Goal: Obtain resource: Download file/media

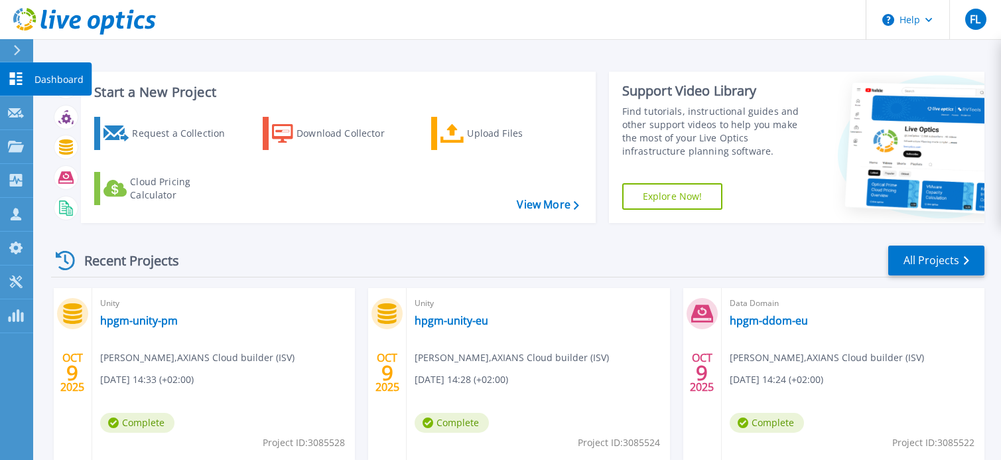
scroll to position [66, 0]
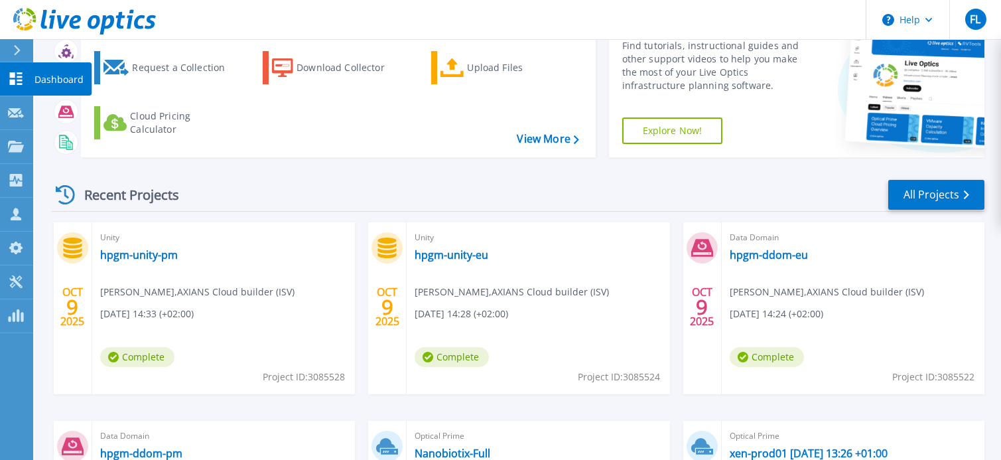
click at [18, 70] on link "Dashboard Dashboard" at bounding box center [16, 79] width 33 height 34
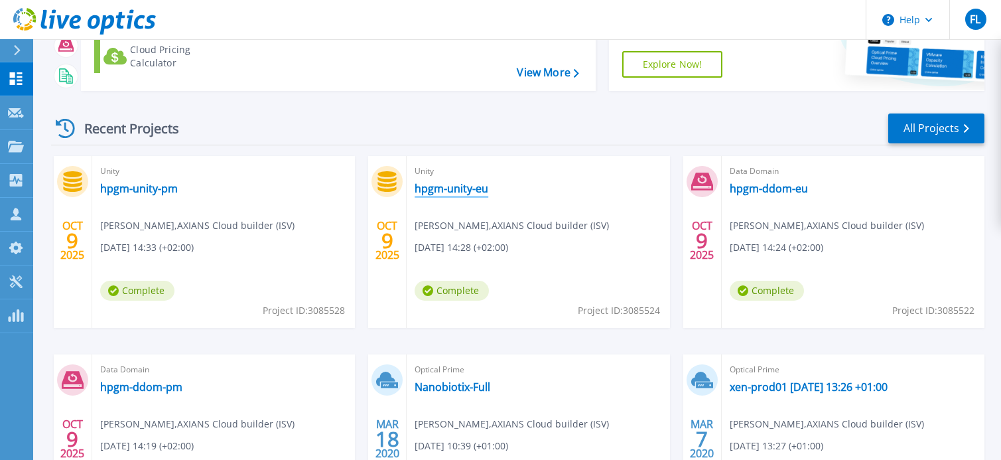
click at [450, 186] on link "hpgm-unity-eu" at bounding box center [451, 188] width 74 height 13
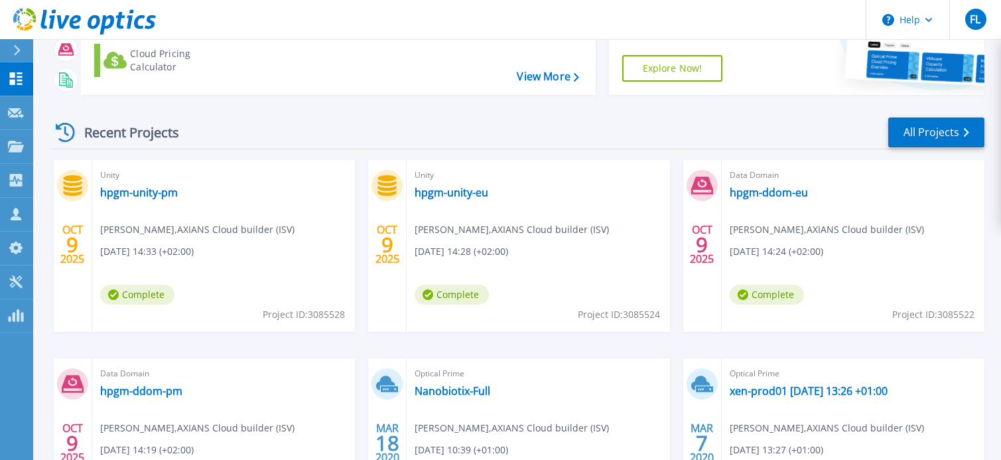
scroll to position [132, 0]
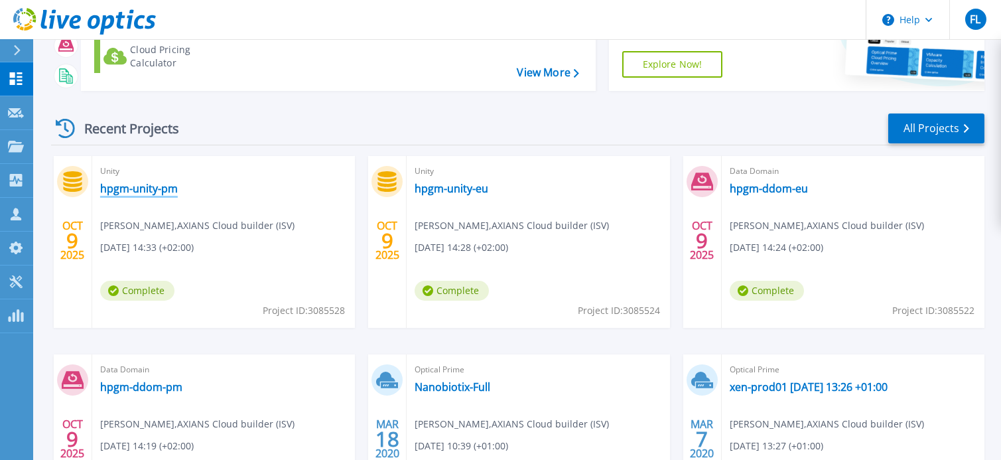
click at [160, 188] on link "hpgm-unity-pm" at bounding box center [139, 188] width 78 height 13
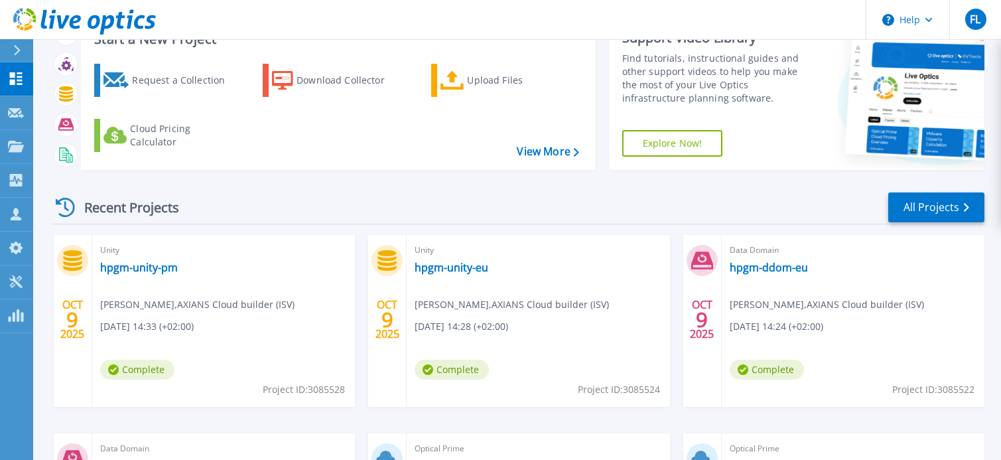
scroll to position [132, 0]
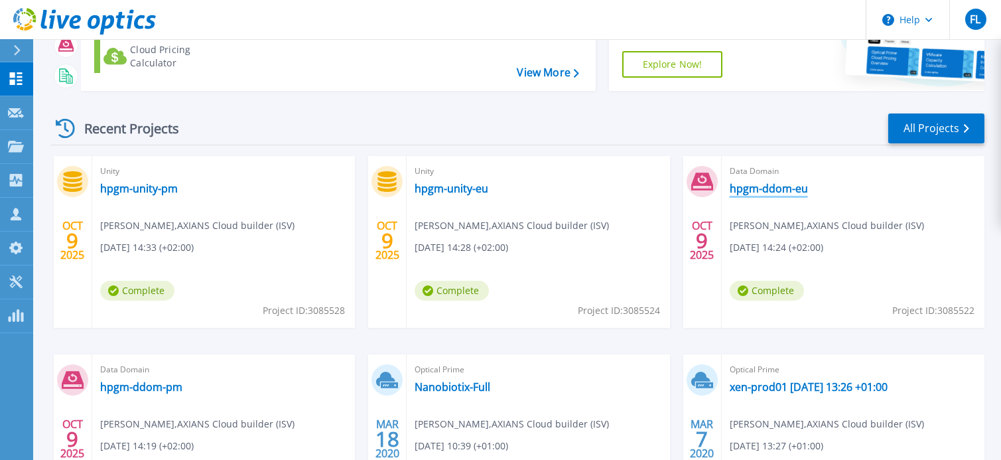
click at [791, 188] on link "hpgm-ddom-eu" at bounding box center [768, 188] width 78 height 13
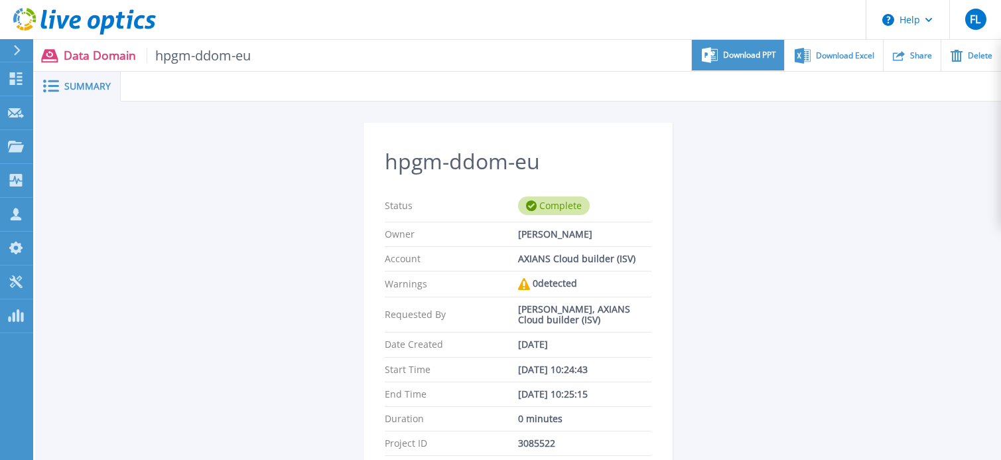
click at [754, 62] on div "Download PPT" at bounding box center [738, 55] width 92 height 31
click at [81, 59] on p "Data Domain hpgm-ddom-eu" at bounding box center [158, 55] width 188 height 15
click at [49, 91] on rect at bounding box center [53, 91] width 11 height 2
click at [57, 86] on rect at bounding box center [53, 86] width 11 height 2
click at [94, 85] on span "Summary" at bounding box center [87, 86] width 46 height 9
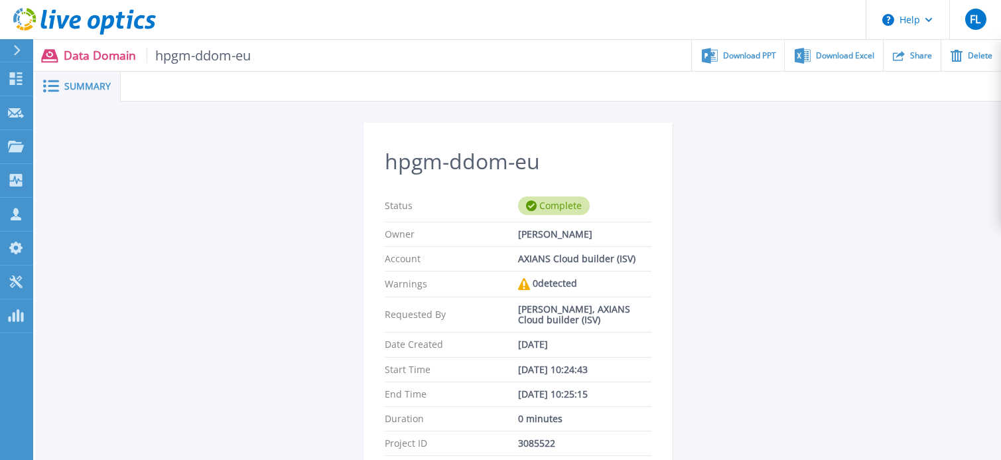
click at [56, 92] on icon at bounding box center [51, 86] width 16 height 13
click at [17, 49] on icon at bounding box center [16, 50] width 7 height 11
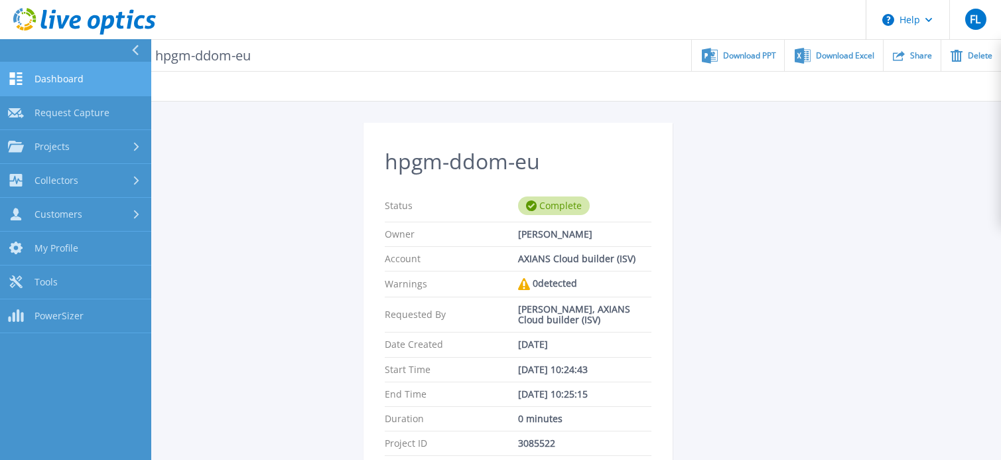
click at [62, 77] on span "Dashboard" at bounding box center [58, 79] width 49 height 12
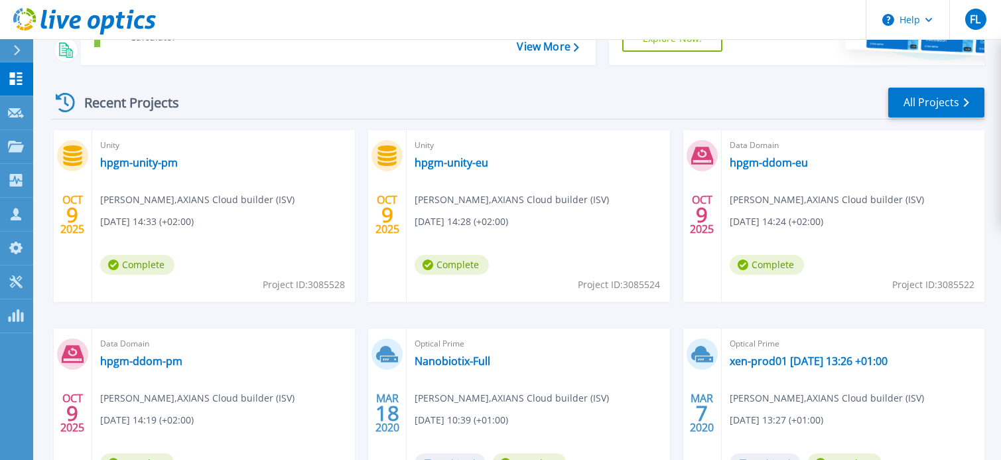
scroll to position [198, 0]
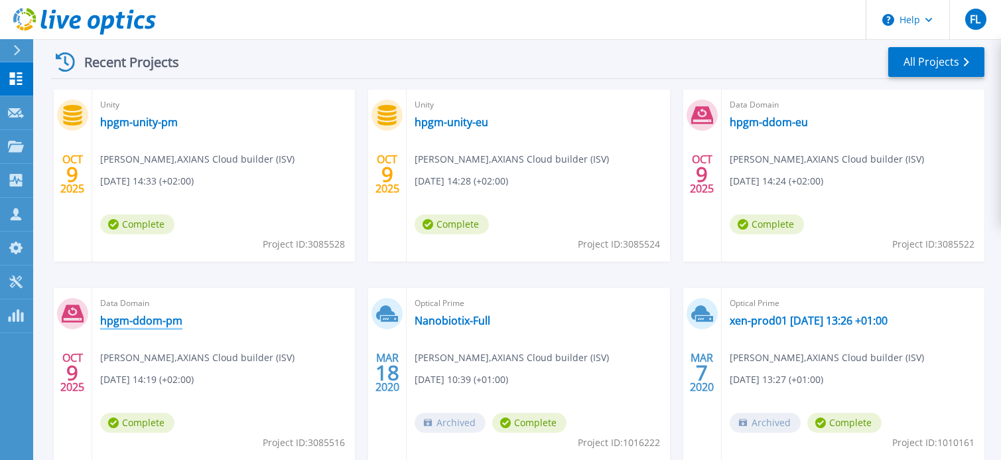
click at [155, 319] on link "hpgm-ddom-pm" at bounding box center [141, 320] width 82 height 13
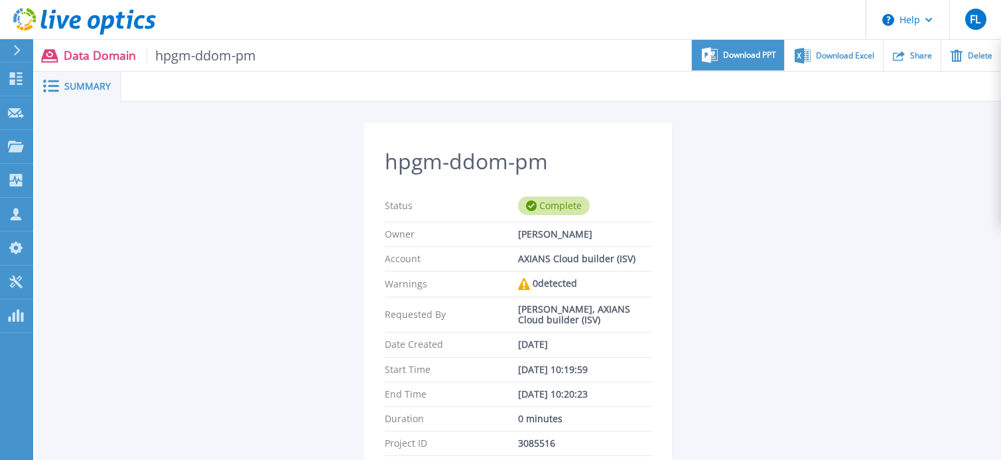
click at [737, 52] on span "Download PPT" at bounding box center [749, 55] width 53 height 8
